Goal: Task Accomplishment & Management: Manage account settings

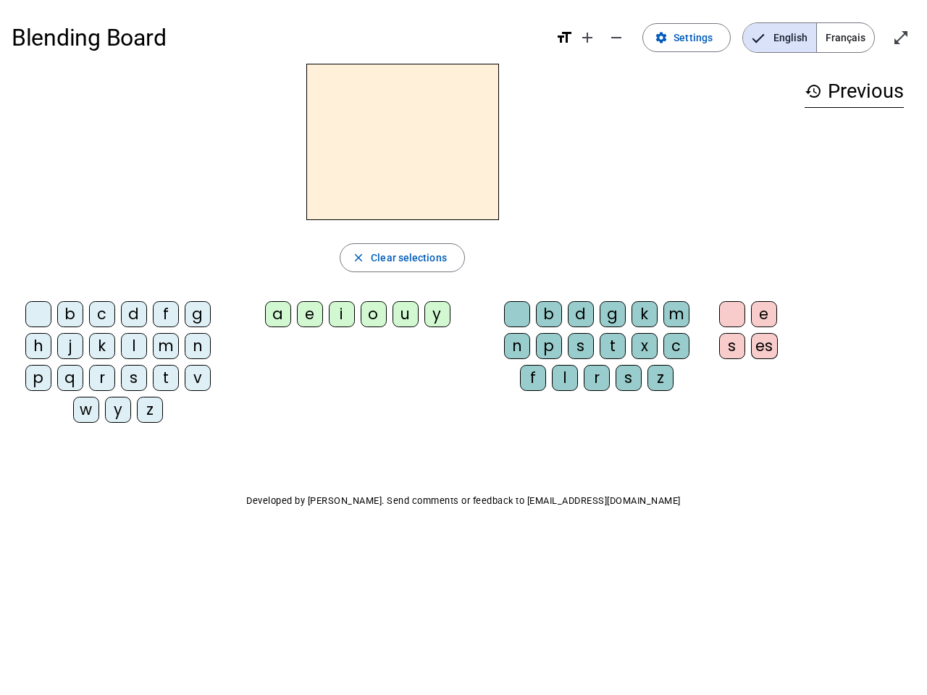
click at [588, 38] on mat-icon "add" at bounding box center [587, 37] width 17 height 17
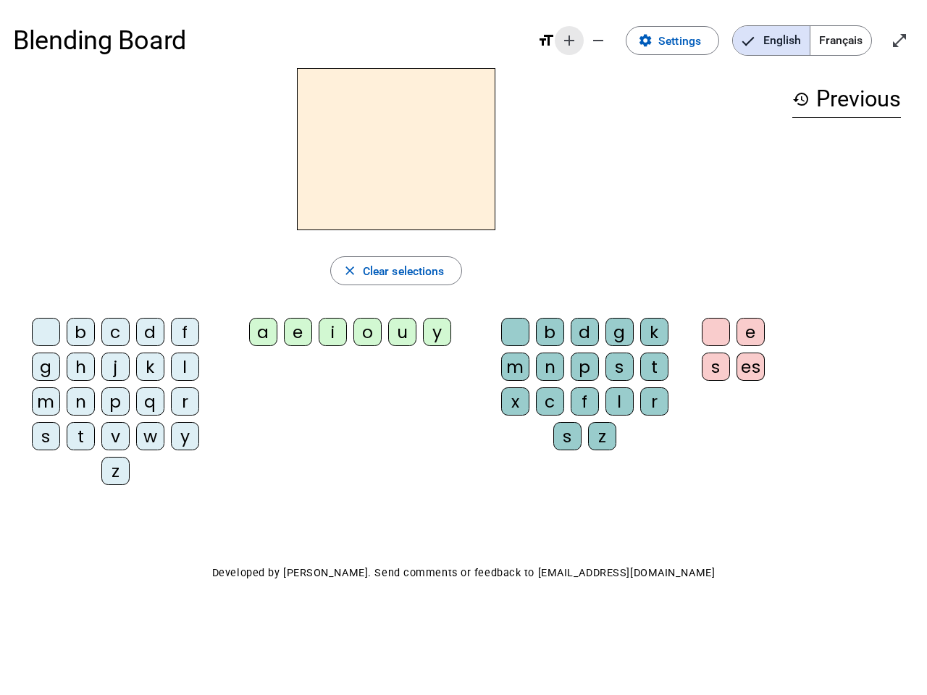
click at [617, 38] on div "Blending Board format_size add remove settings Settings English Français open_i…" at bounding box center [463, 40] width 901 height 55
click at [687, 38] on span "Settings" at bounding box center [679, 41] width 43 height 20
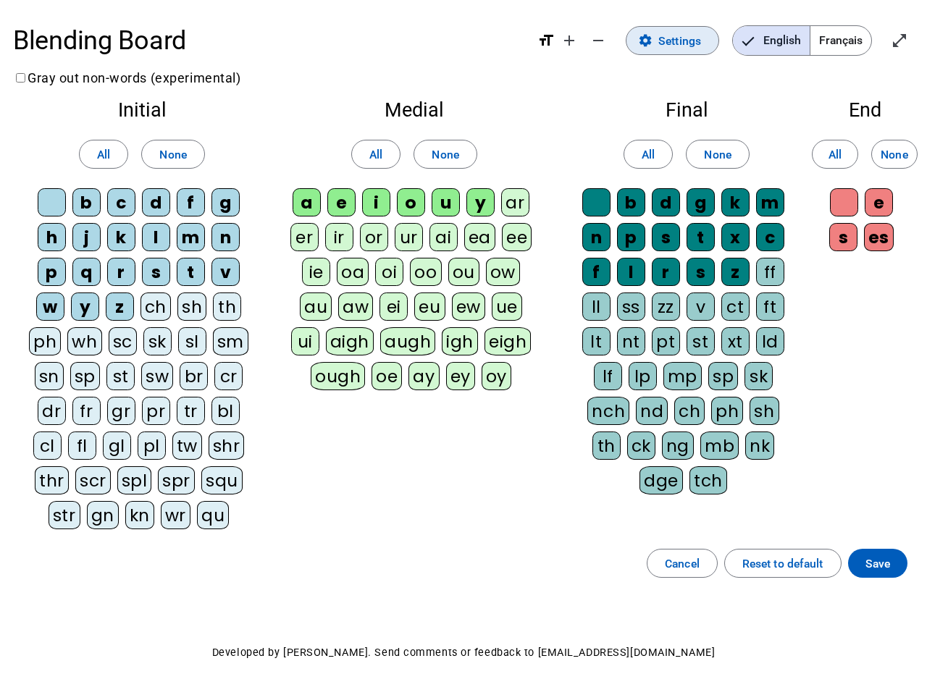
click at [779, 38] on span "English" at bounding box center [771, 40] width 77 height 29
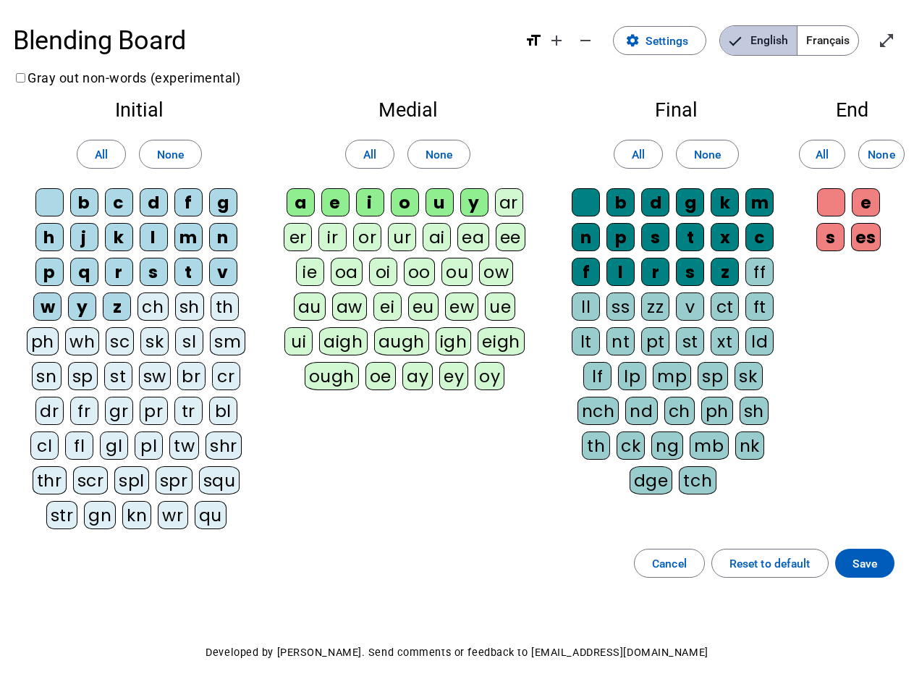
click at [845, 38] on span "Français" at bounding box center [828, 40] width 61 height 29
click at [845, 38] on span "Français" at bounding box center [817, 40] width 83 height 29
click at [901, 38] on span "Enter full screen" at bounding box center [887, 40] width 35 height 35
click at [402, 258] on letter-bubble "oi" at bounding box center [386, 275] width 35 height 35
click at [41, 317] on div "w" at bounding box center [47, 307] width 28 height 28
